Goal: Transaction & Acquisition: Purchase product/service

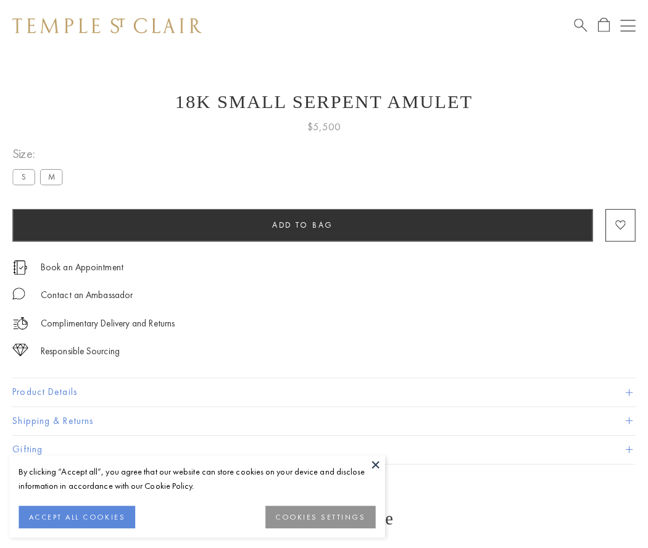
scroll to position [49, 0]
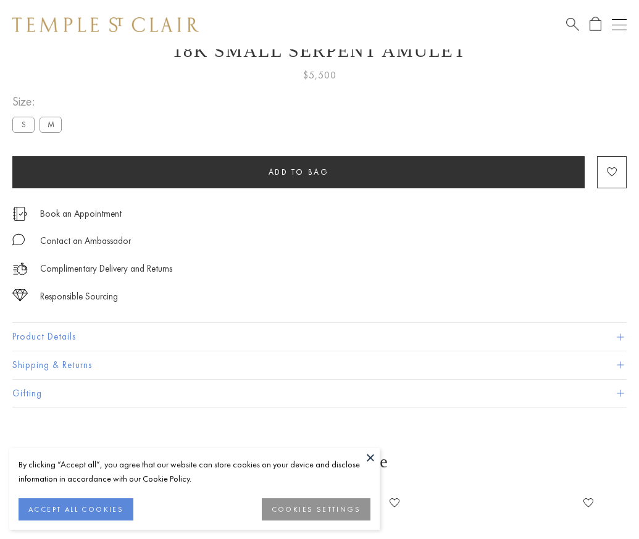
click at [298, 172] on span "Add to bag" at bounding box center [298, 172] width 60 height 10
